Goal: Check status: Check status

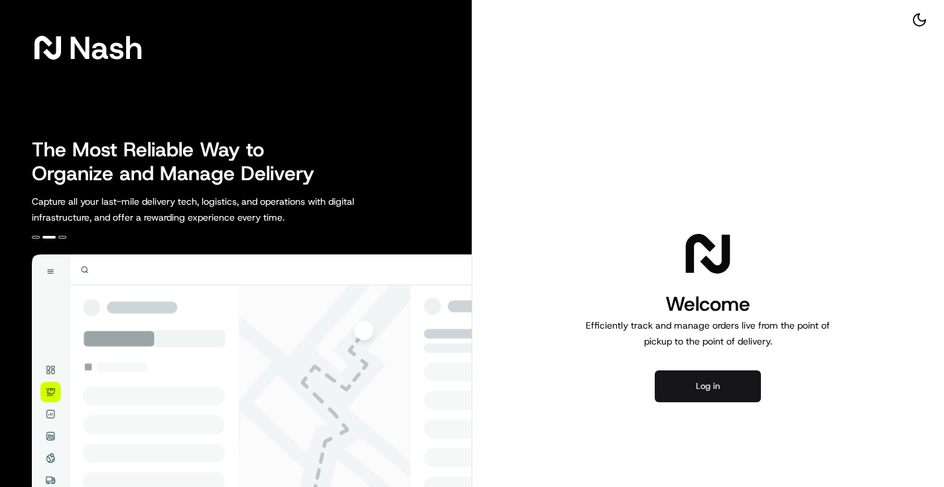
click at [714, 390] on button "Log in" at bounding box center [708, 387] width 106 height 32
